Goal: Find specific page/section: Find specific page/section

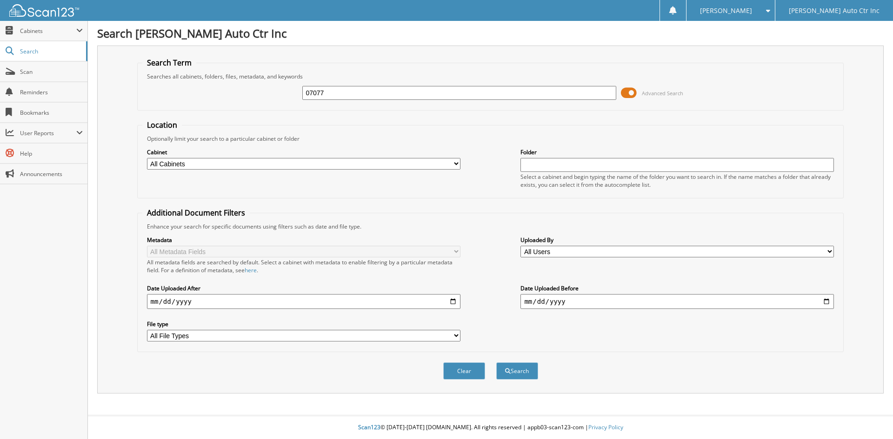
type input "07077"
click at [496, 363] on button "Search" at bounding box center [517, 371] width 42 height 17
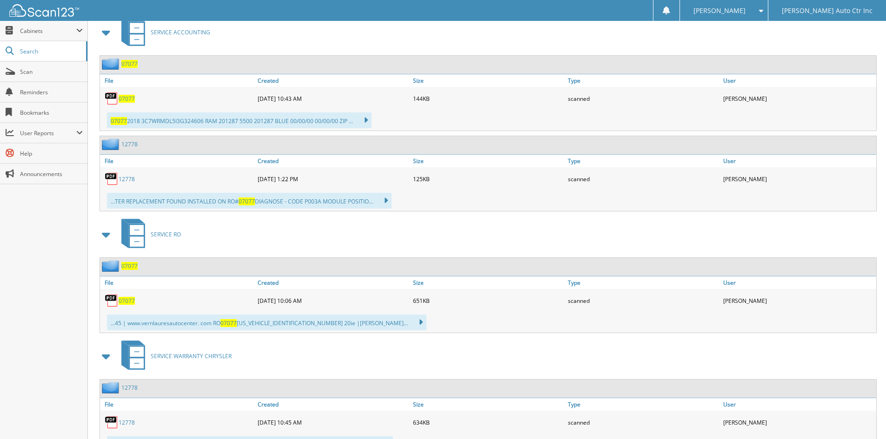
scroll to position [418, 0]
click at [130, 298] on span "07077" at bounding box center [127, 300] width 16 height 8
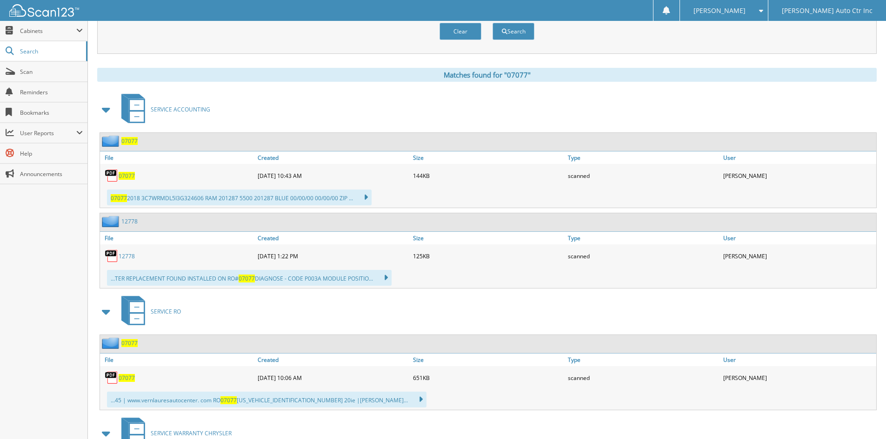
scroll to position [186, 0]
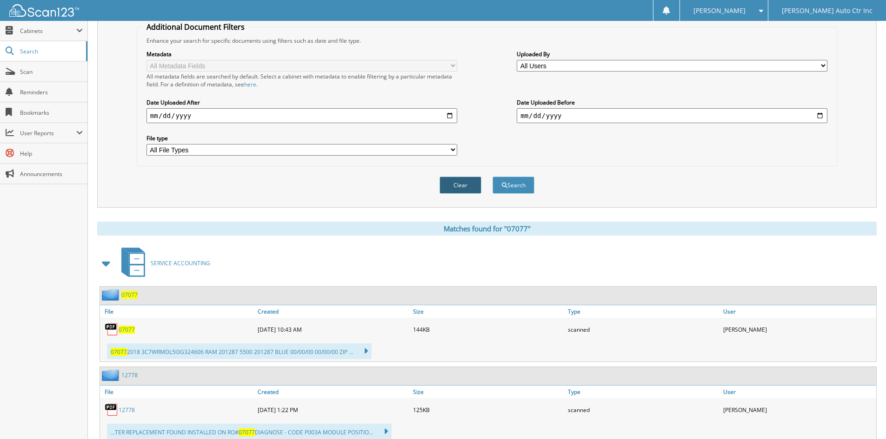
click at [467, 192] on button "Clear" at bounding box center [460, 185] width 42 height 17
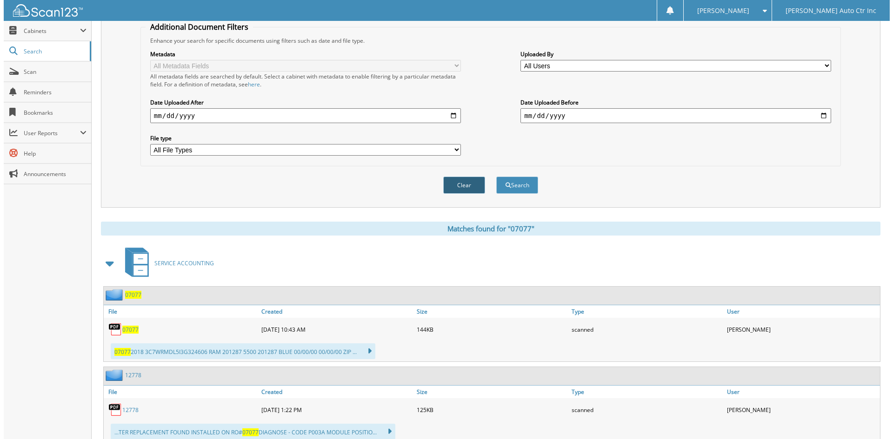
scroll to position [0, 0]
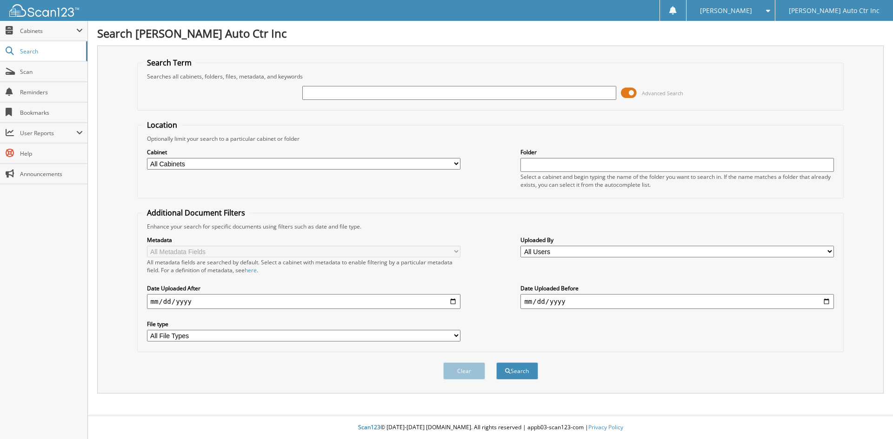
click at [324, 96] on input "text" at bounding box center [458, 93] width 313 height 14
type input "3"
type input "13513"
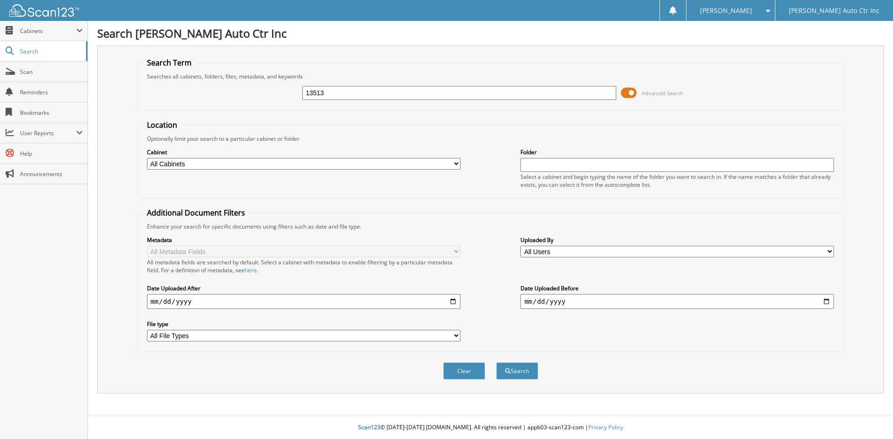
click at [496, 363] on button "Search" at bounding box center [517, 371] width 42 height 17
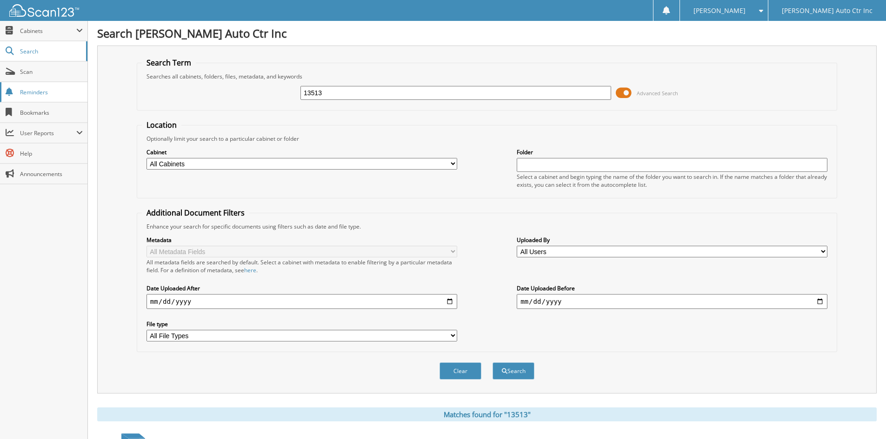
click at [65, 82] on link "Reminders" at bounding box center [43, 92] width 87 height 20
